Goal: Information Seeking & Learning: Learn about a topic

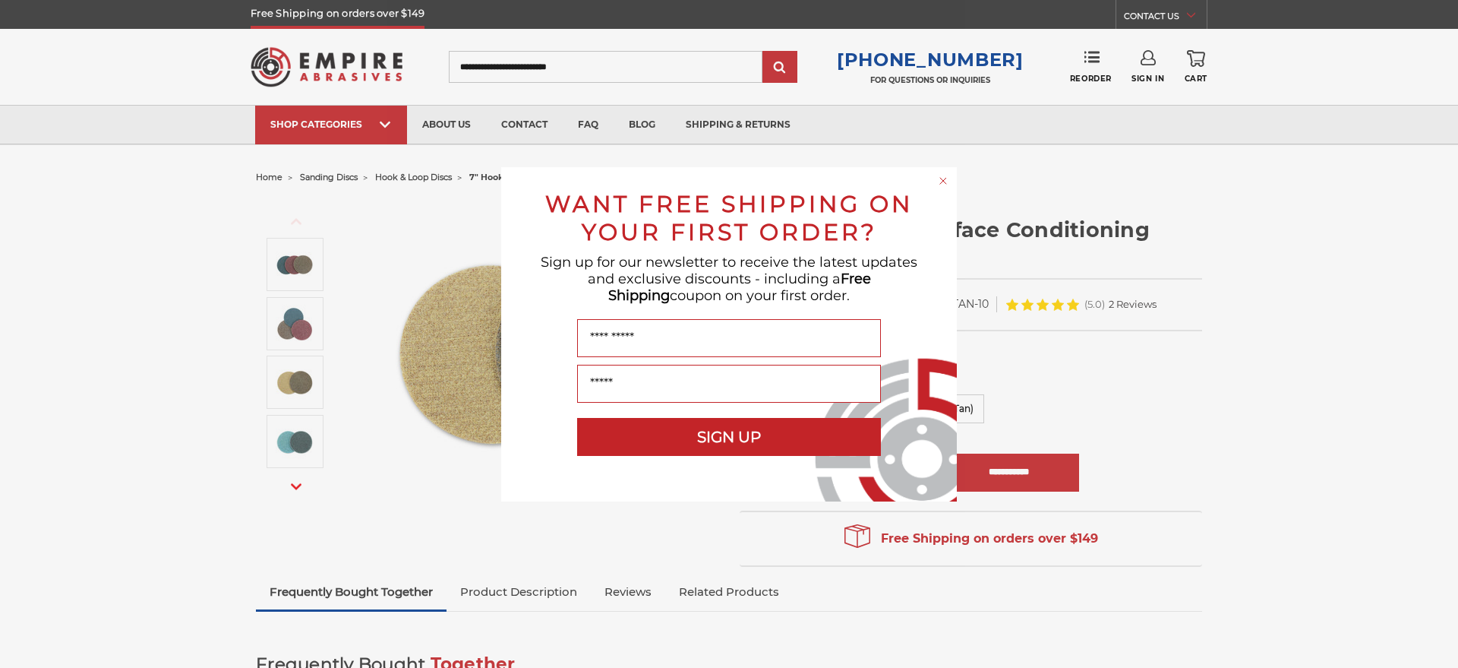
scroll to position [930, 0]
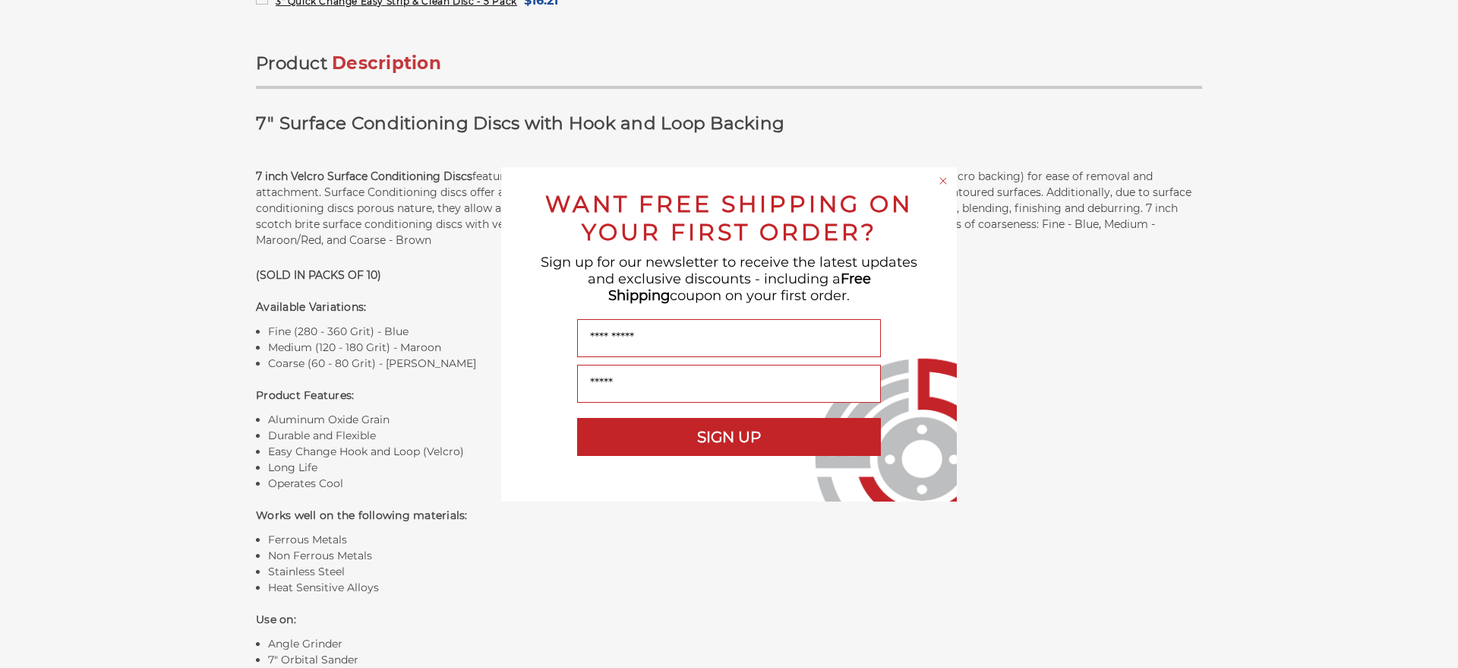
click at [943, 183] on circle "Close dialog" at bounding box center [944, 180] width 14 height 14
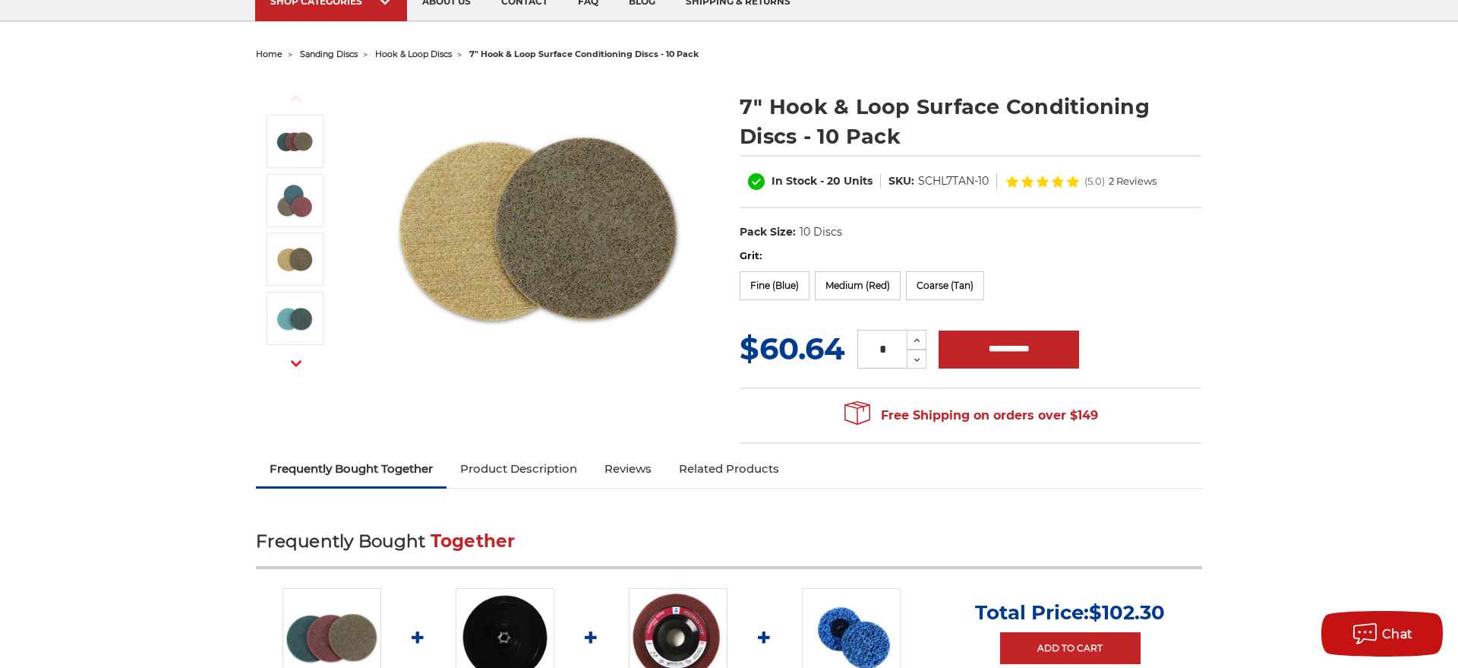
scroll to position [77, 0]
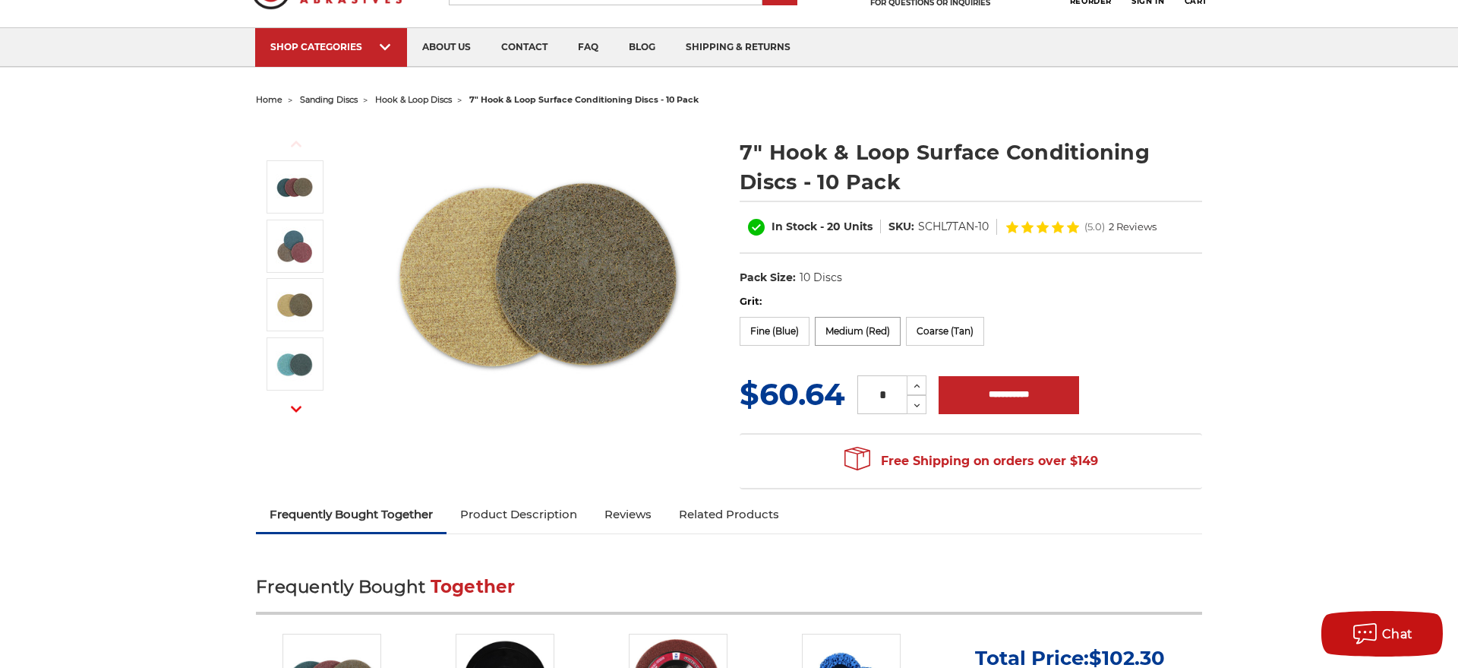
click at [850, 332] on label "Medium (Red)" at bounding box center [858, 331] width 86 height 29
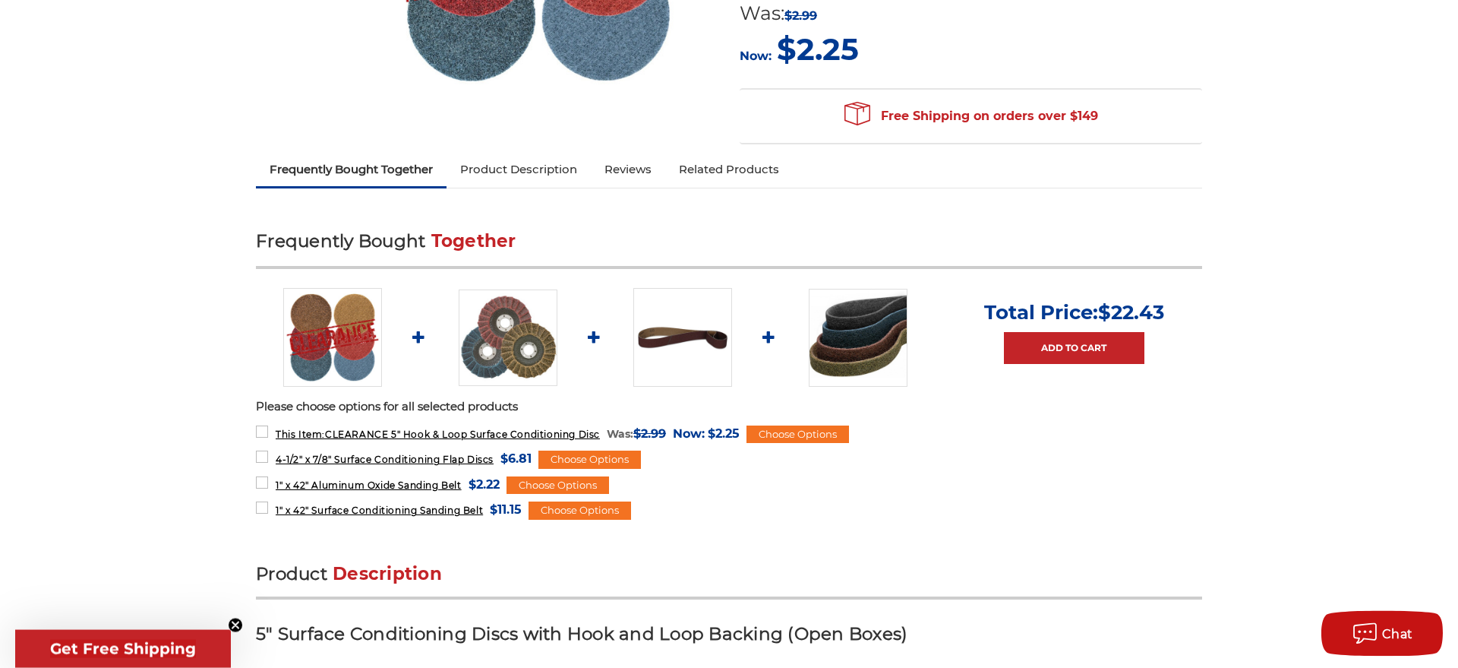
scroll to position [465, 0]
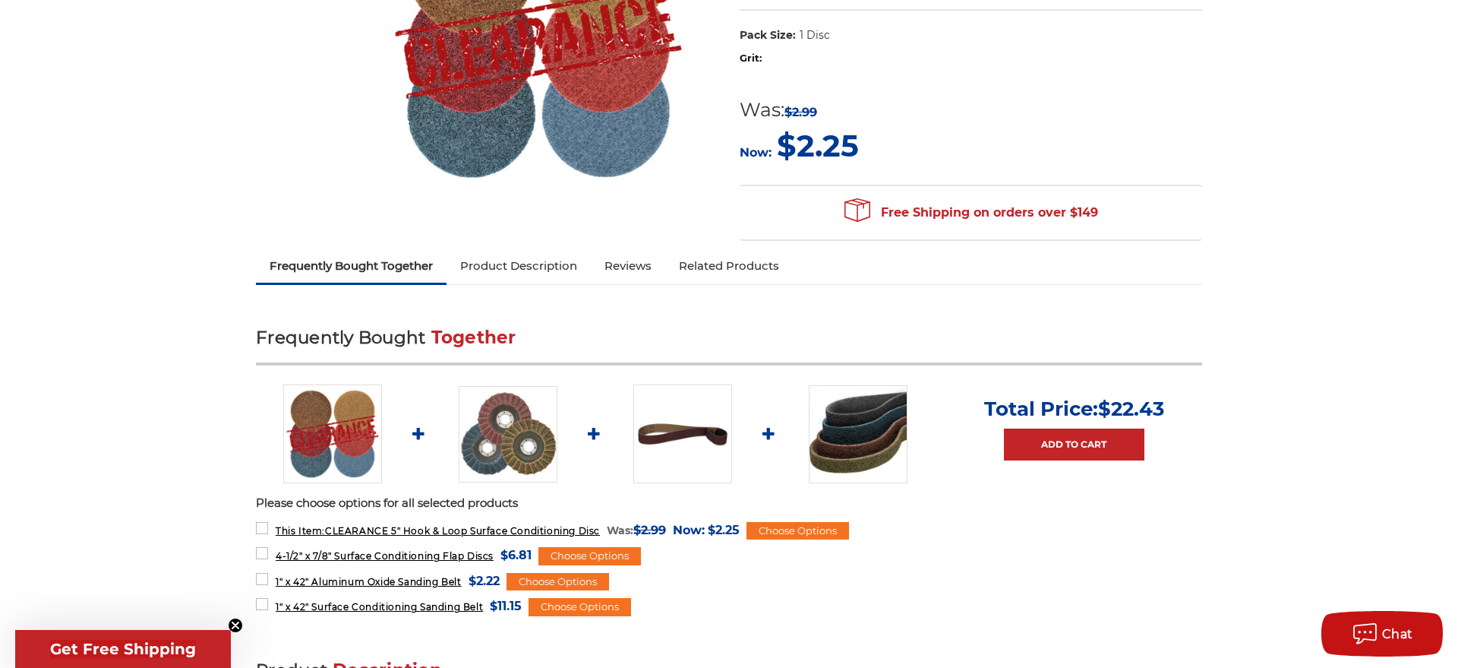
click at [525, 271] on link "Product Description" at bounding box center [519, 265] width 144 height 33
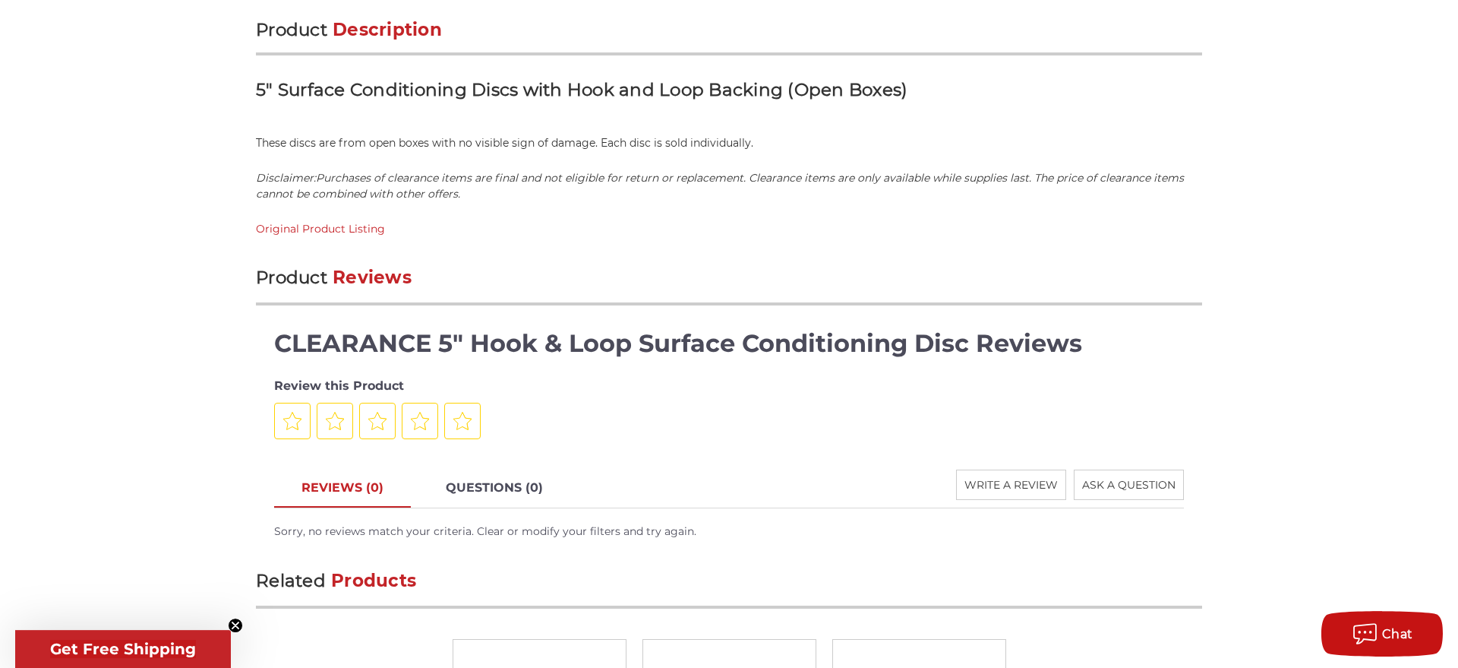
scroll to position [951, 0]
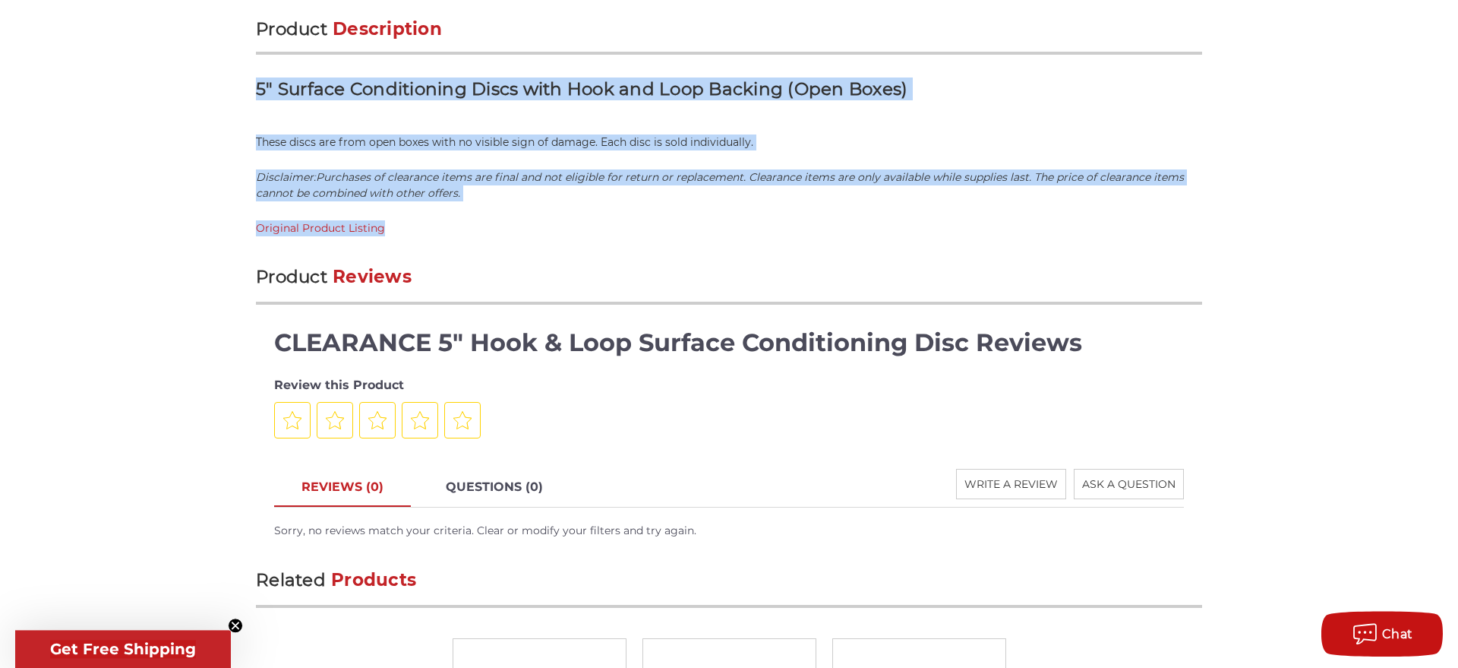
drag, startPoint x: 491, startPoint y: 235, endPoint x: 249, endPoint y: 104, distance: 275.0
click at [249, 104] on div "home accessories & more clearance clearance 5" hook & loop surface conditioning…" at bounding box center [729, 82] width 1074 height 1735
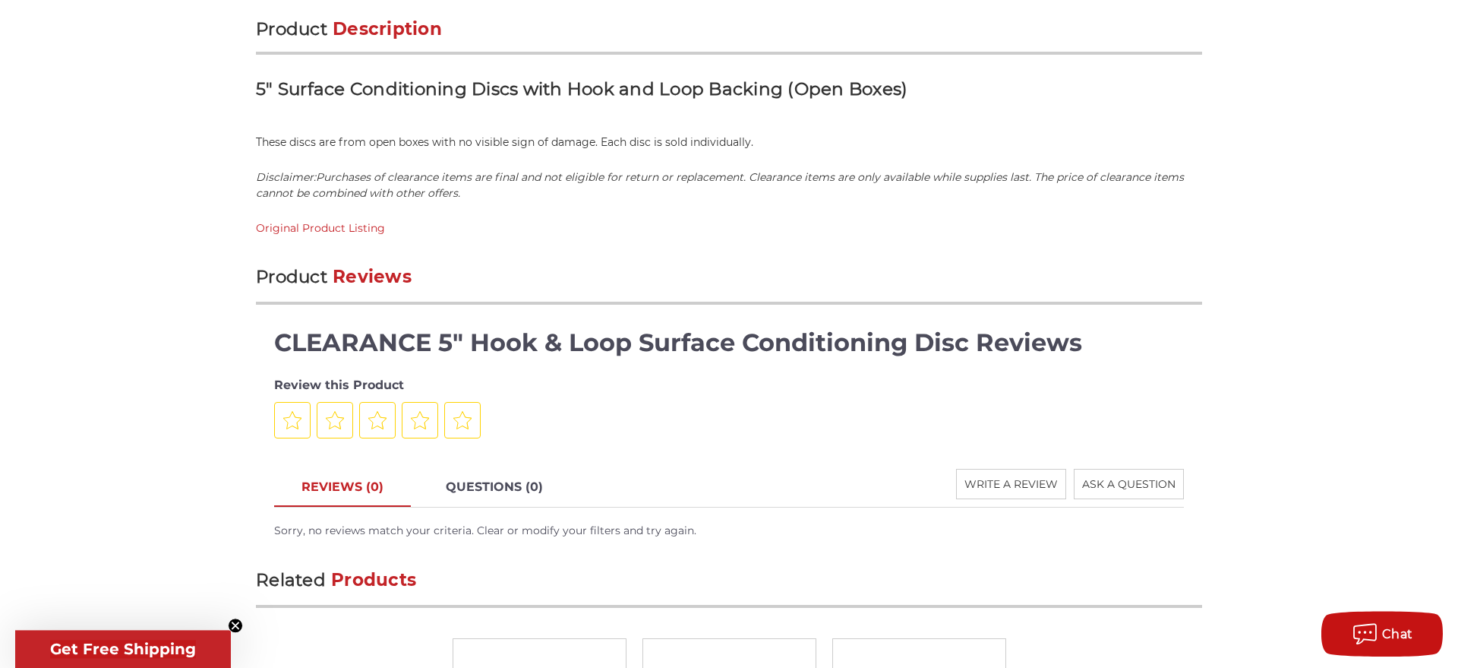
click at [682, 241] on div "Product Description 5" Surface Conditioning Discs with Hook and Loop Backing (O…" at bounding box center [729, 135] width 946 height 267
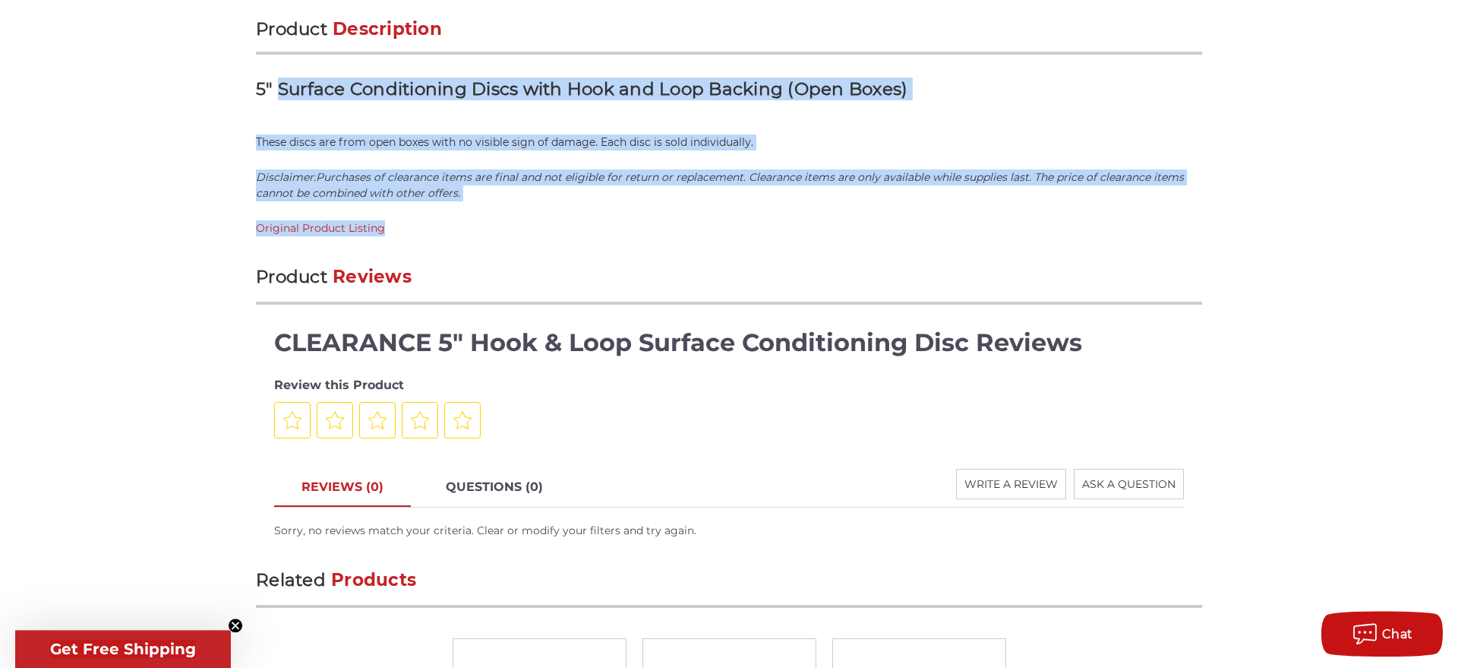
drag, startPoint x: 682, startPoint y: 241, endPoint x: 444, endPoint y: 155, distance: 252.8
click at [301, 94] on div "Product Description 5" Surface Conditioning Discs with Hook and Loop Backing (O…" at bounding box center [729, 135] width 946 height 267
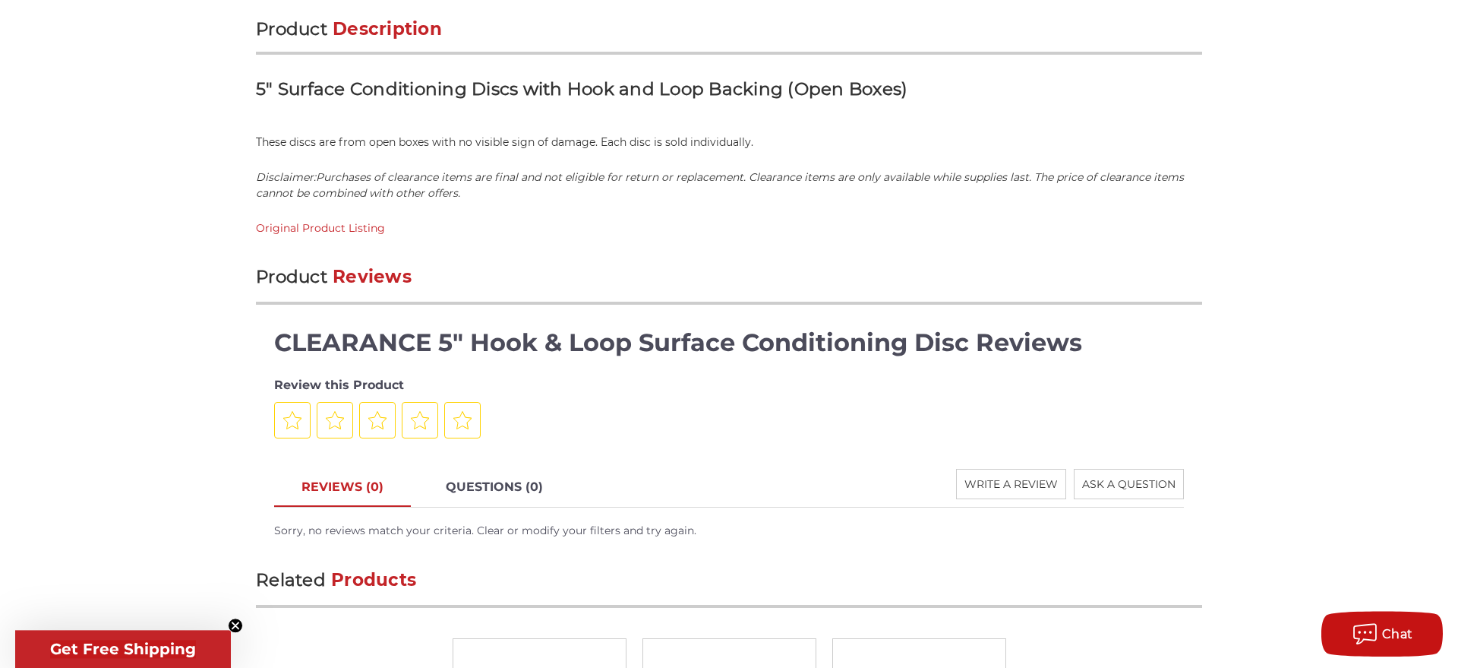
click at [712, 271] on h2 "Product Reviews" at bounding box center [729, 286] width 946 height 36
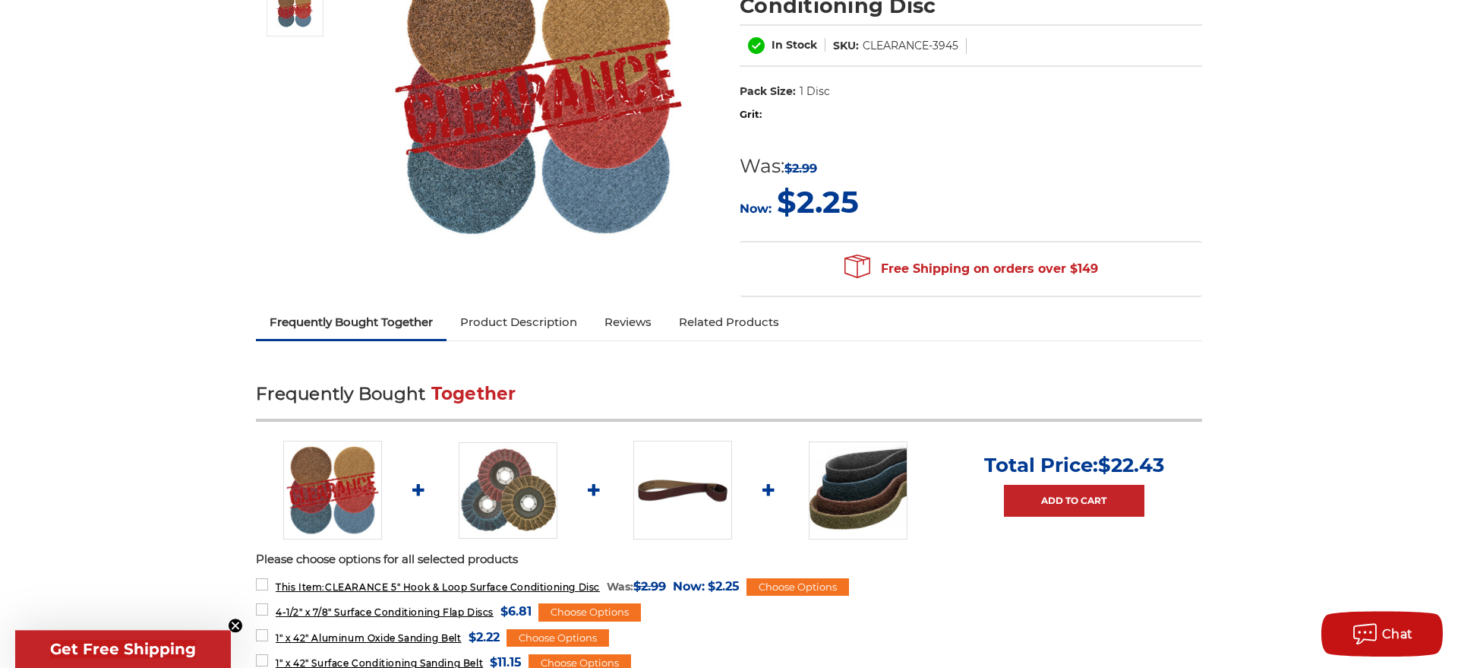
scroll to position [0, 0]
